Goal: Transaction & Acquisition: Purchase product/service

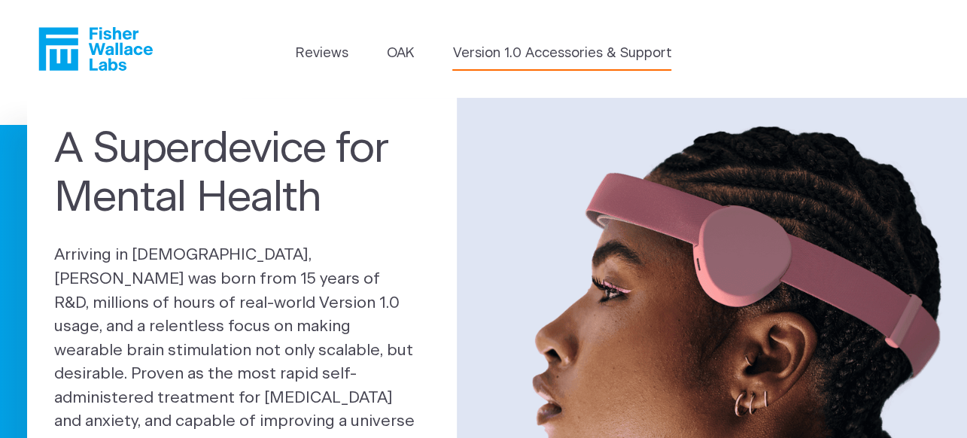
click at [533, 52] on link "Version 1.0 Accessories & Support" at bounding box center [561, 54] width 219 height 20
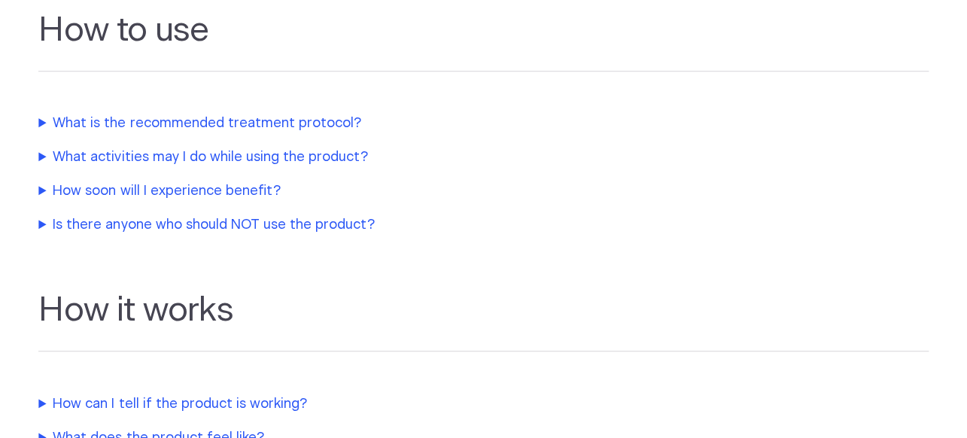
scroll to position [451, 0]
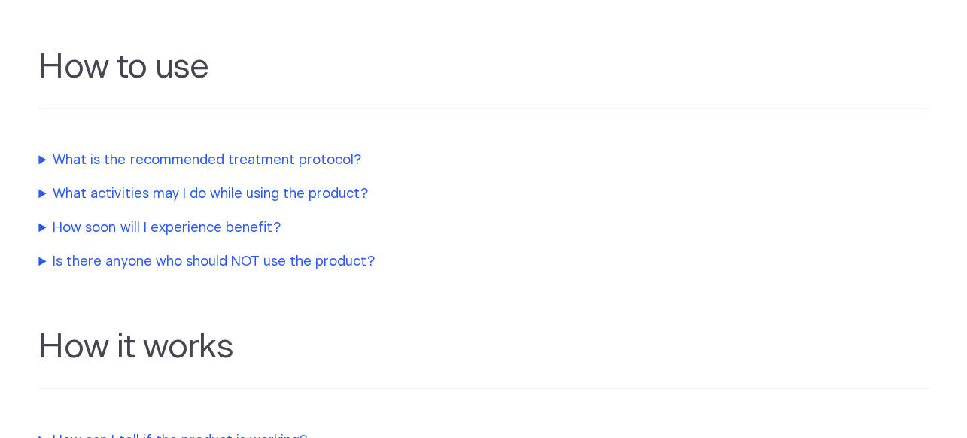
click at [286, 159] on summary "What is the recommended treatment protocol?" at bounding box center [354, 160] width 632 height 20
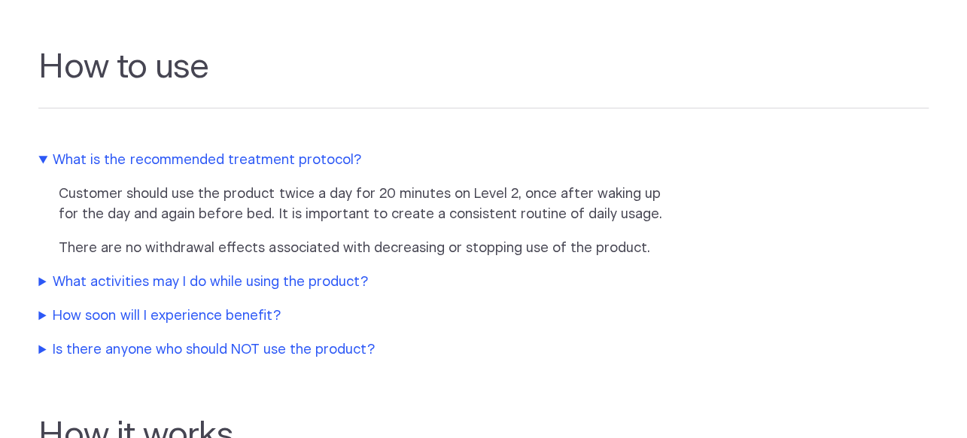
click at [217, 317] on summary "How soon will I experience benefit?" at bounding box center [354, 316] width 632 height 20
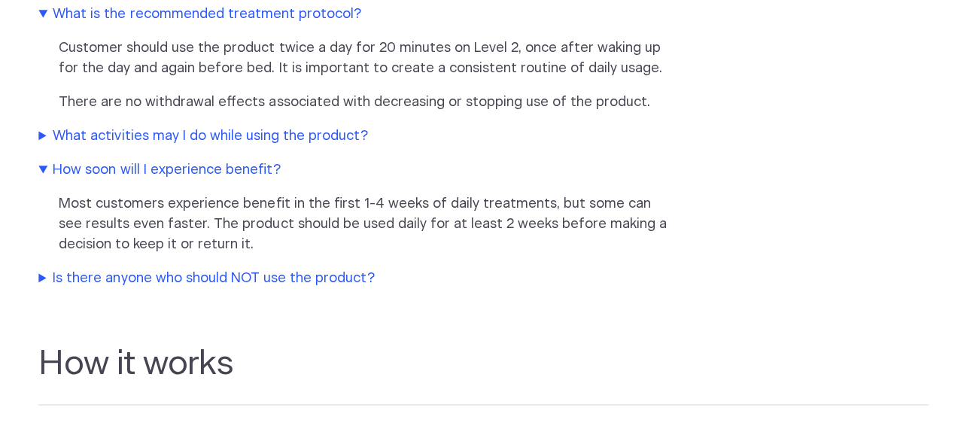
scroll to position [602, 0]
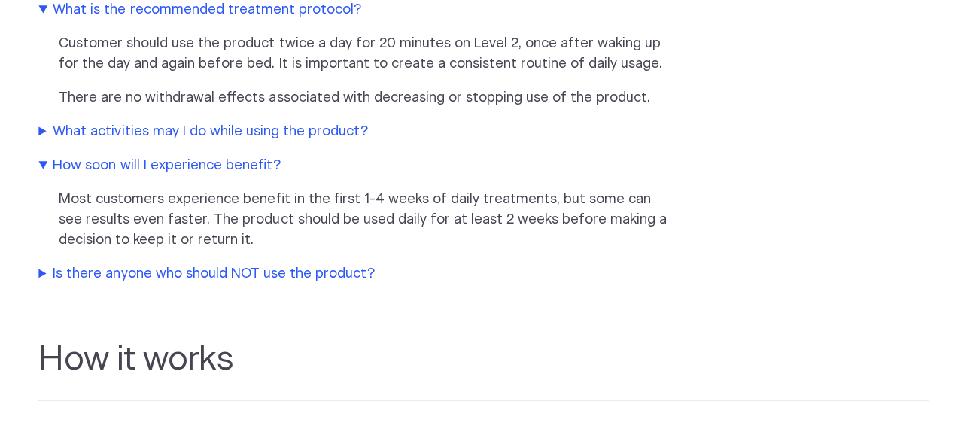
click at [309, 277] on summary "Is there anyone who should NOT use the product?" at bounding box center [354, 274] width 632 height 20
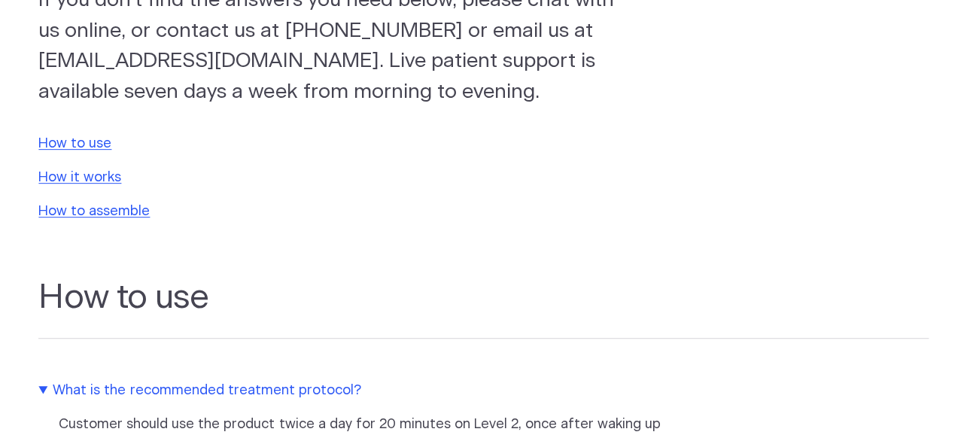
scroll to position [0, 0]
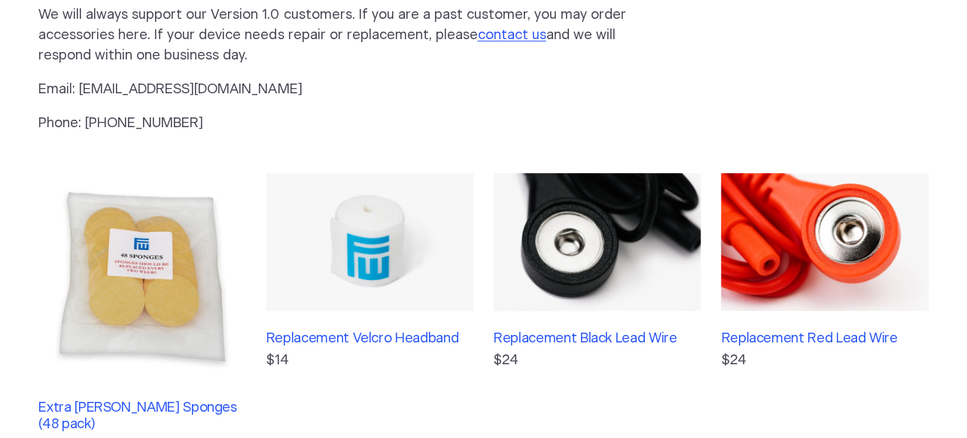
scroll to position [301, 0]
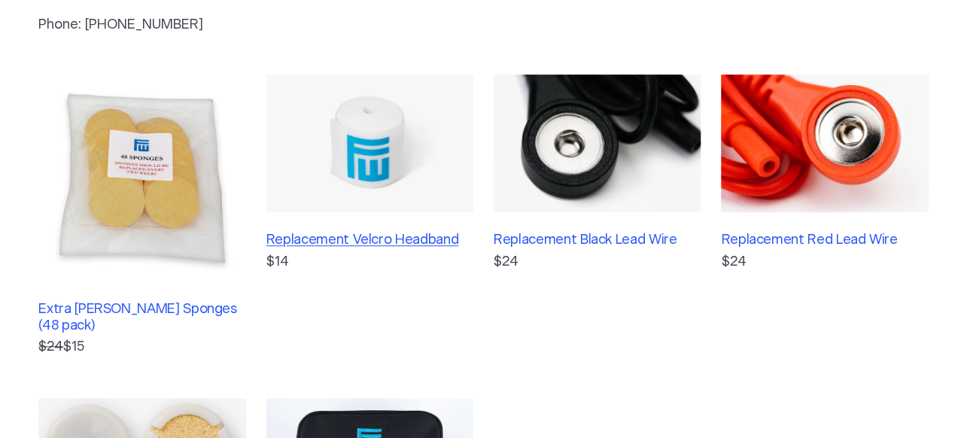
click at [372, 241] on h3 "Replacement Velcro Headband" at bounding box center [369, 240] width 207 height 17
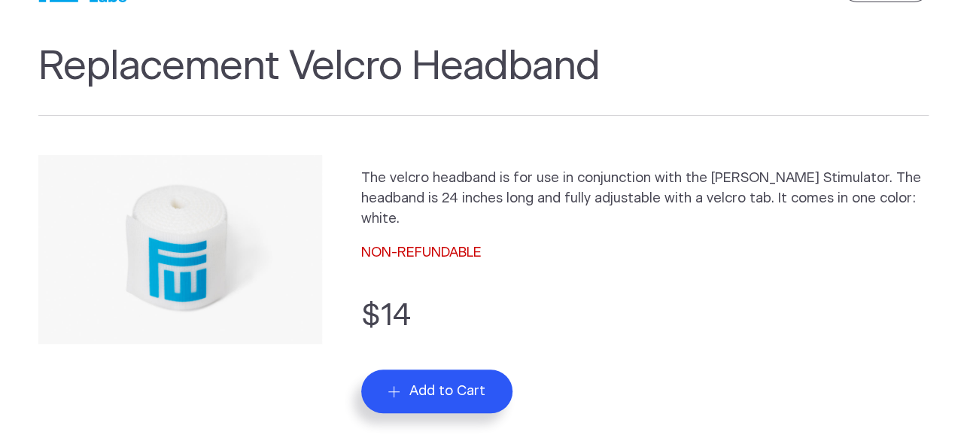
scroll to position [226, 0]
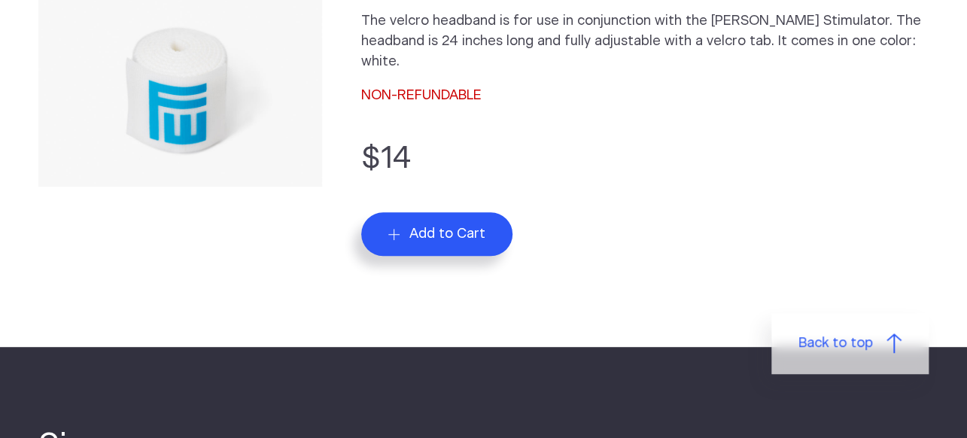
click at [489, 238] on button "Add to Cart" at bounding box center [437, 234] width 152 height 44
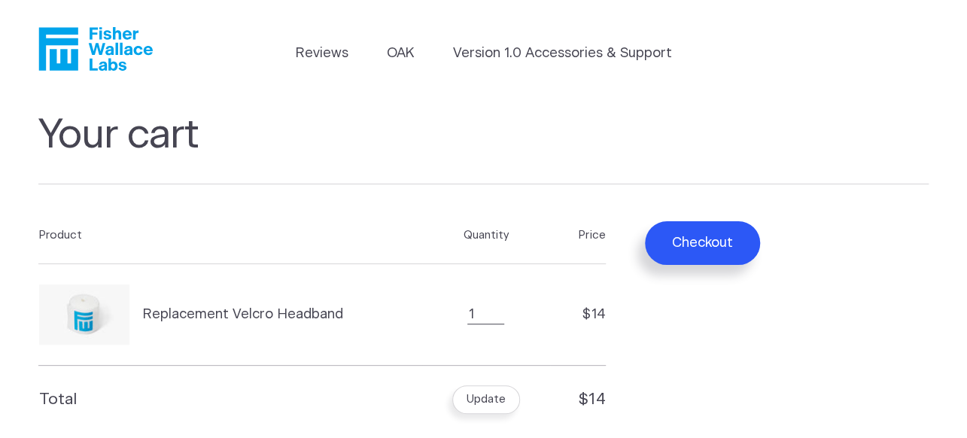
click at [96, 233] on th "Product" at bounding box center [229, 236] width 383 height 56
click at [531, 47] on link "Version 1.0 Accessories & Support" at bounding box center [561, 54] width 219 height 20
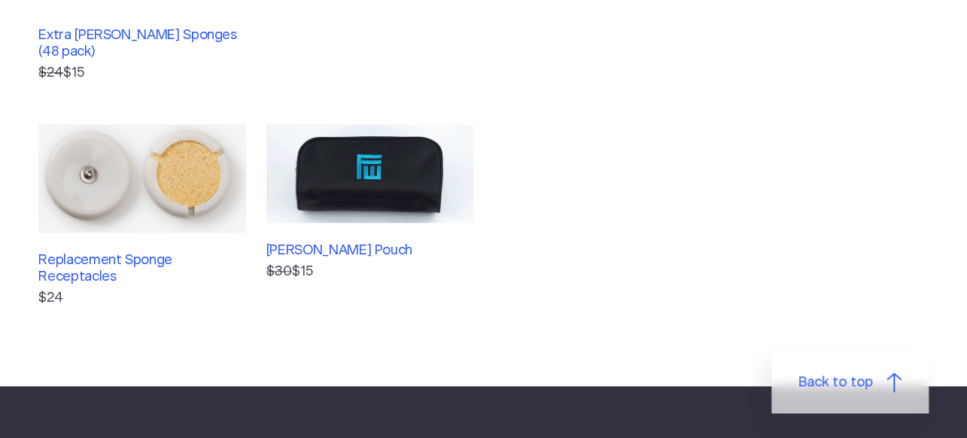
scroll to position [376, 0]
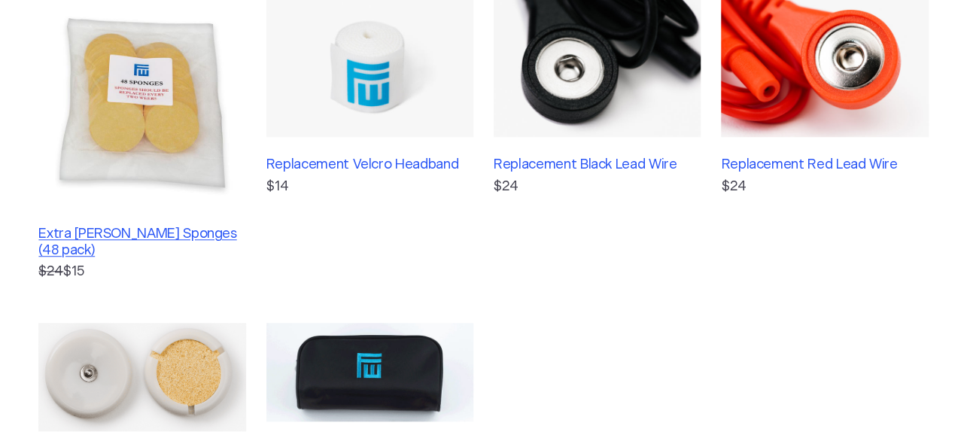
click at [143, 234] on h3 "Extra [PERSON_NAME] Sponges (48 pack)" at bounding box center [141, 242] width 207 height 32
